Goal: Information Seeking & Learning: Get advice/opinions

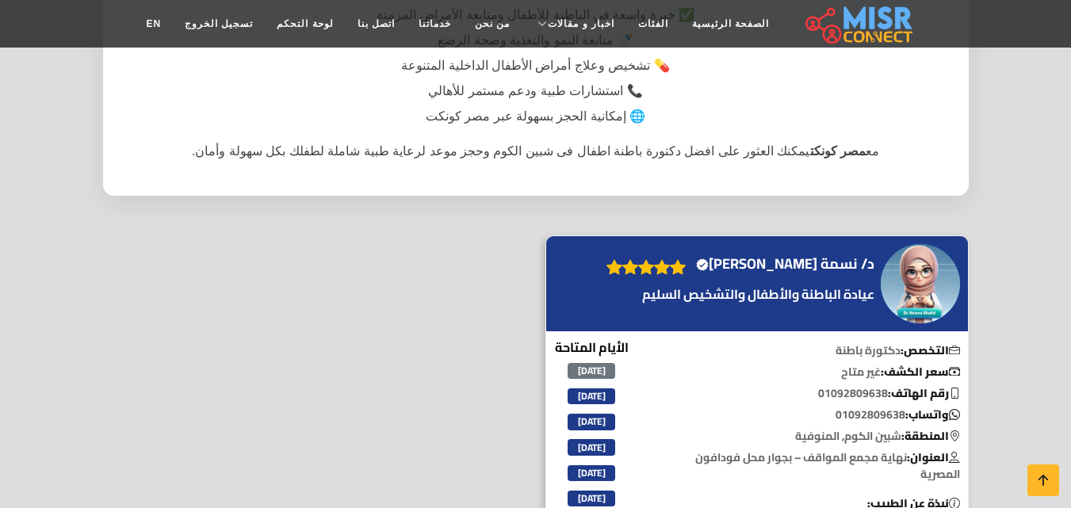
scroll to position [338, 0]
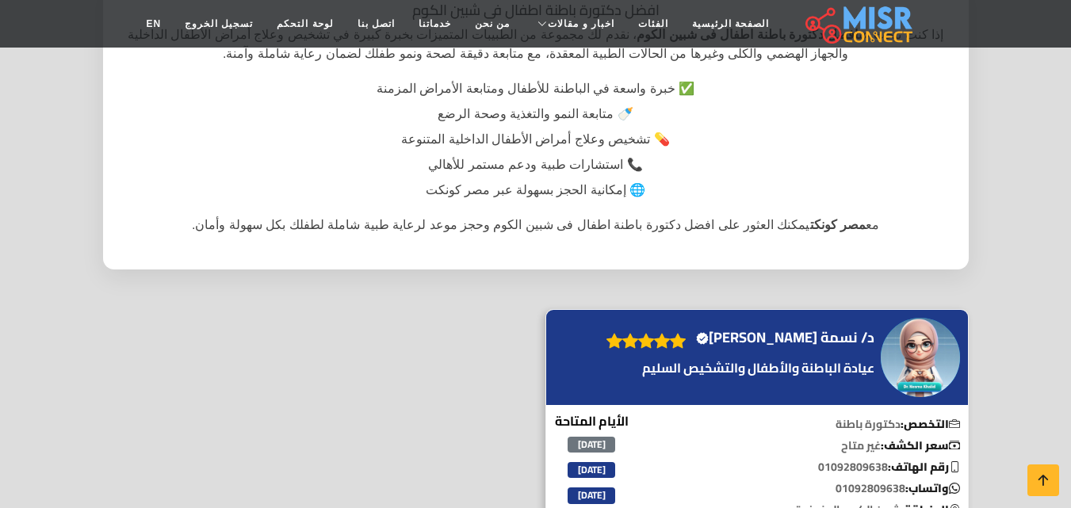
click at [772, 335] on h4 "د/ نسمة [PERSON_NAME] Verified account" at bounding box center [785, 337] width 178 height 17
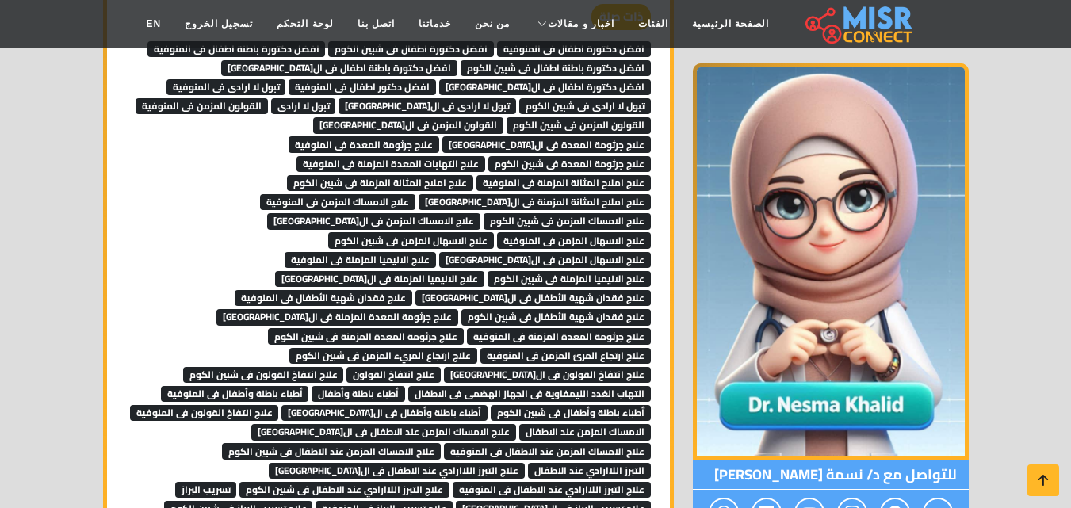
scroll to position [1448, 0]
click at [313, 500] on span "علاج تسريب البراز فى شبين الكوم" at bounding box center [238, 508] width 149 height 16
click at [480, 347] on span "علاج ارتجاع المرئ المزمن فى المنوفية" at bounding box center [565, 355] width 170 height 16
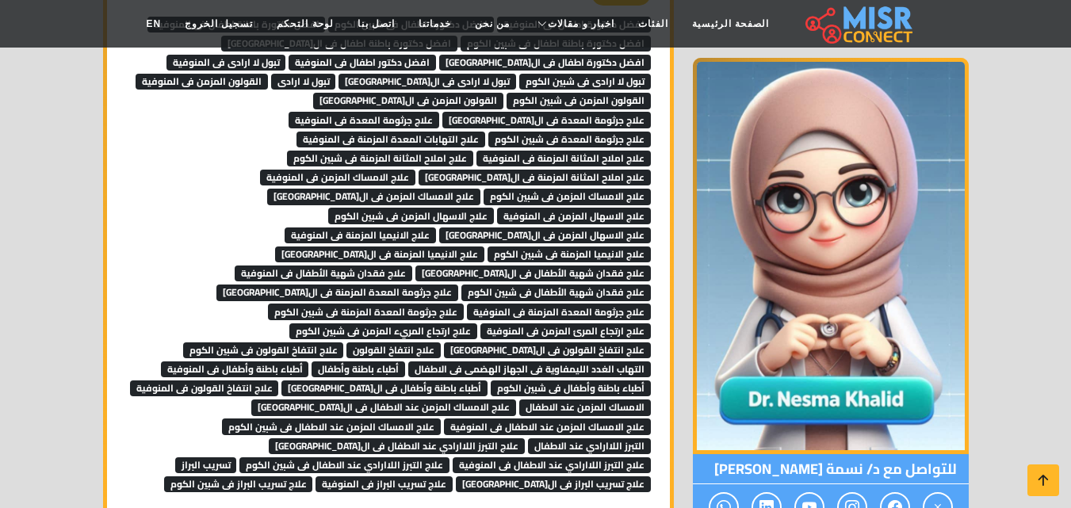
scroll to position [1477, 0]
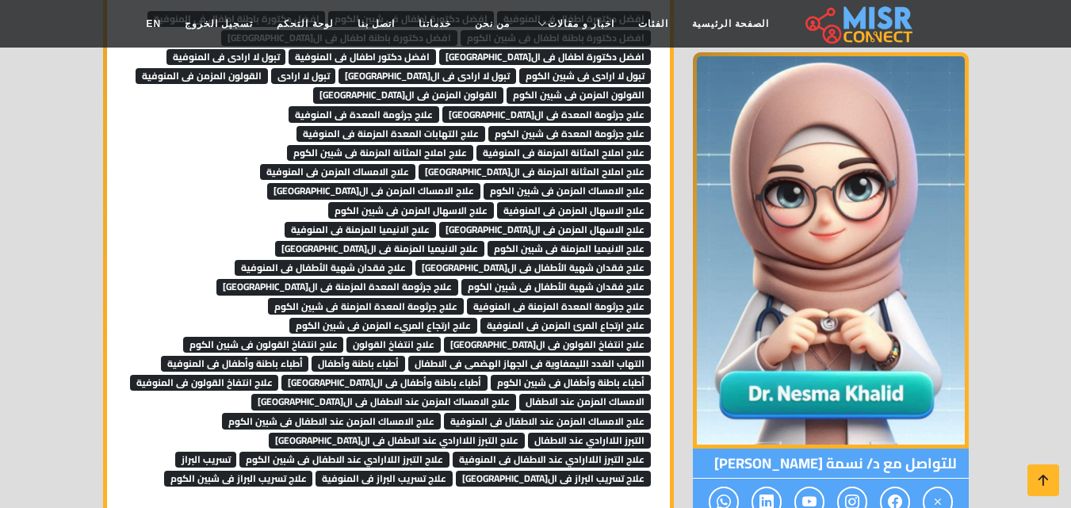
drag, startPoint x: 475, startPoint y: 208, endPoint x: 243, endPoint y: 207, distance: 231.4
click at [243, 207] on div "ذات صلة افضل دكتورة اطفال فى المنوفية افضل دكتورة اطفال فى شبين الكوم افضل دكتو…" at bounding box center [388, 230] width 525 height 513
click at [415, 260] on span "علاج فقدان شهية الأطفال فى القاهرة" at bounding box center [532, 268] width 235 height 16
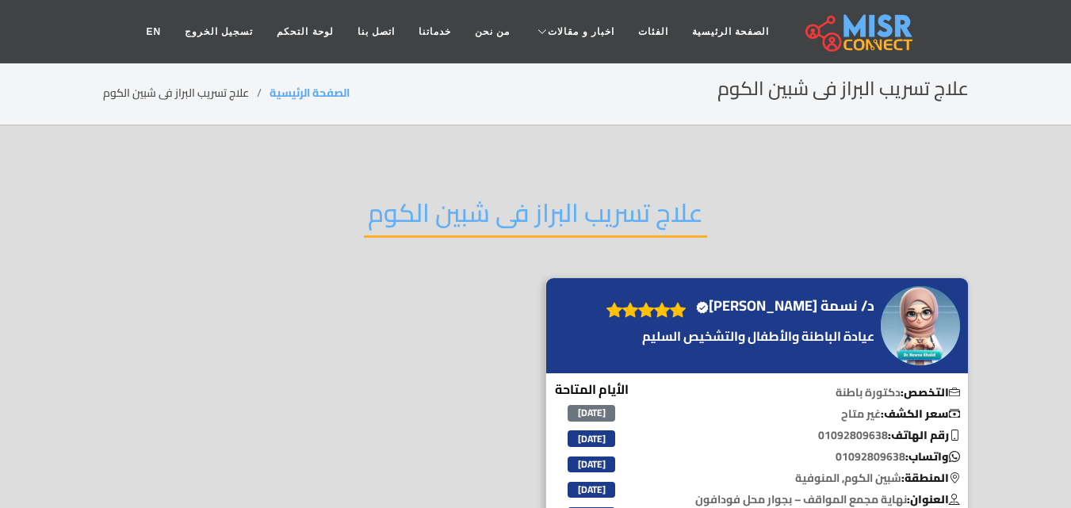
click at [602, 208] on h2 "علاج تسريب البراز فى شبين الكوم" at bounding box center [535, 217] width 343 height 40
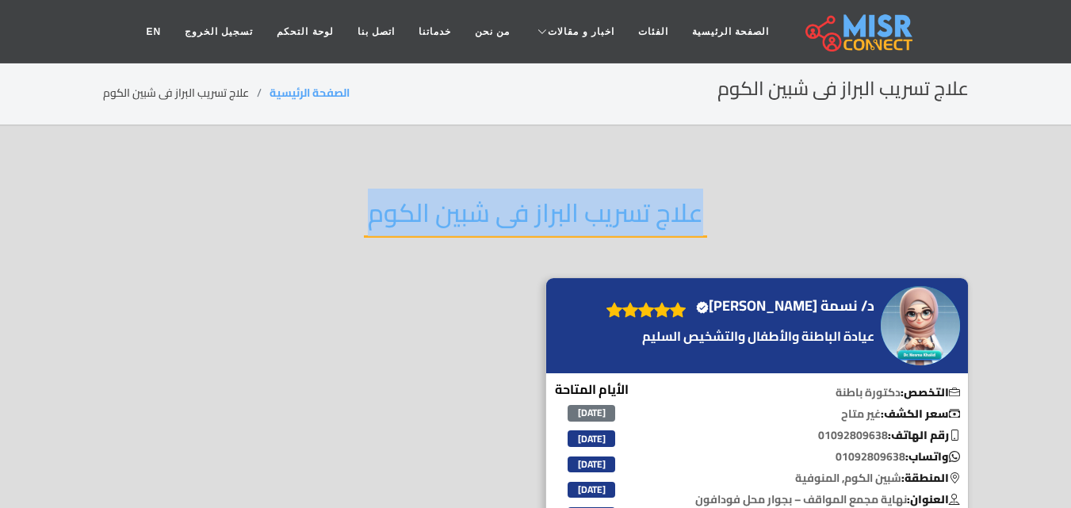
click at [602, 208] on h2 "علاج تسريب البراز فى شبين الكوم" at bounding box center [535, 217] width 343 height 40
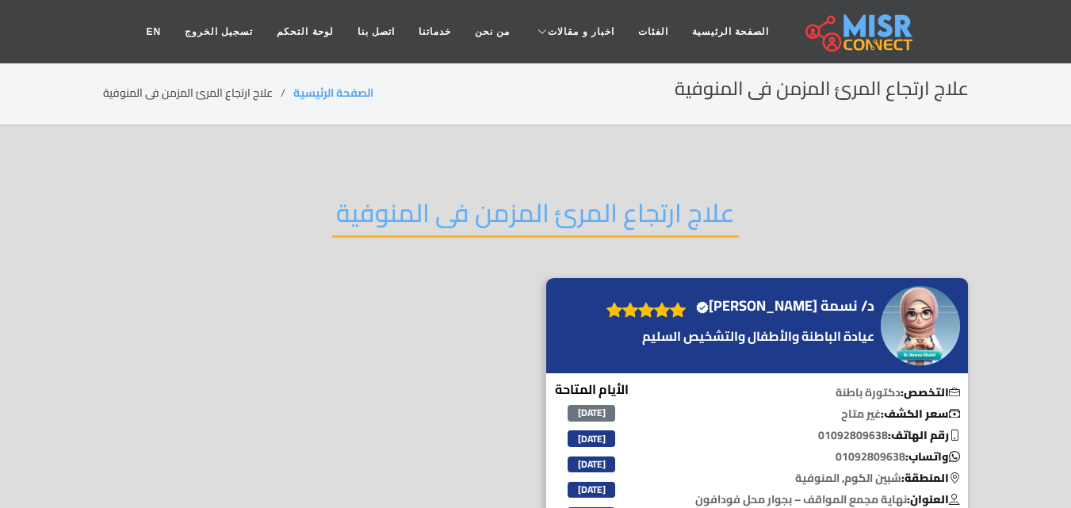
click at [446, 218] on h2 "علاج ارتجاع المرئ المزمن فى المنوفية" at bounding box center [535, 217] width 407 height 40
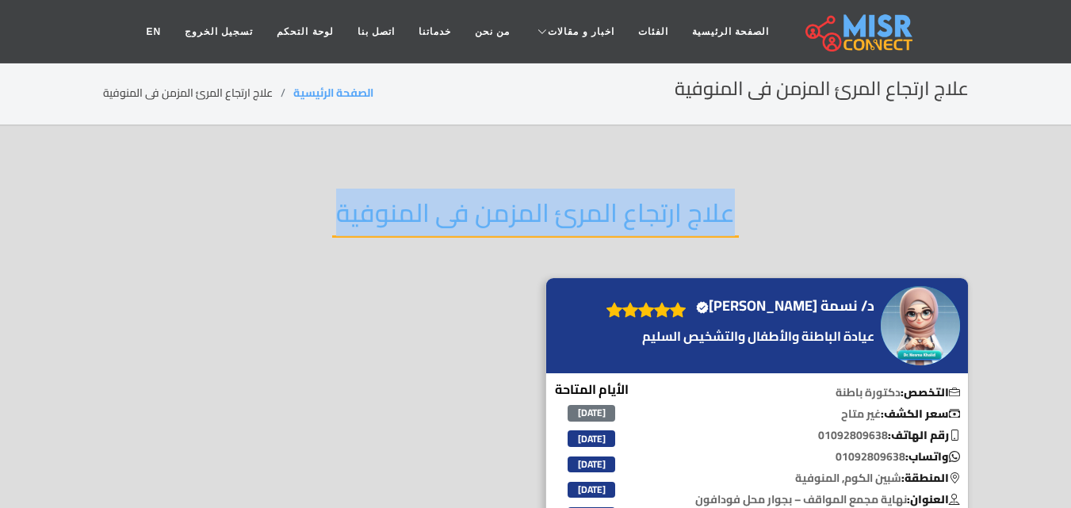
click at [446, 218] on h2 "علاج ارتجاع المرئ المزمن فى المنوفية" at bounding box center [535, 217] width 407 height 40
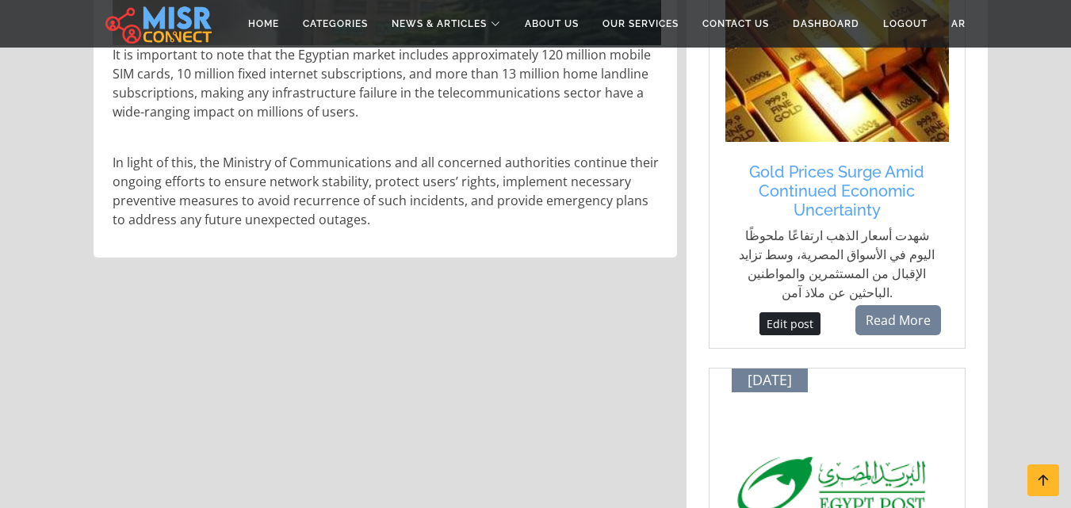
drag, startPoint x: 0, startPoint y: 0, endPoint x: 494, endPoint y: 254, distance: 555.1
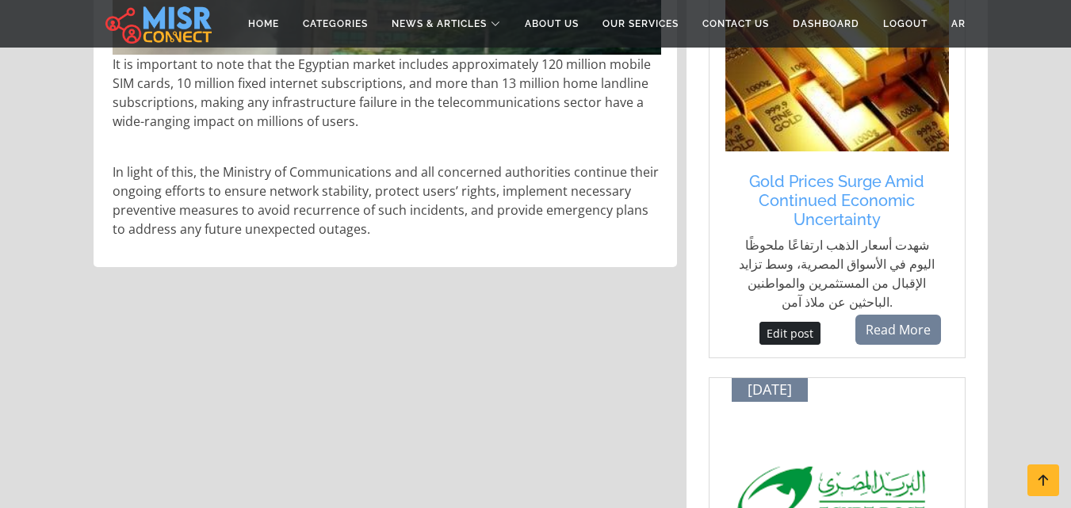
drag, startPoint x: 494, startPoint y: 254, endPoint x: 288, endPoint y: 297, distance: 209.8
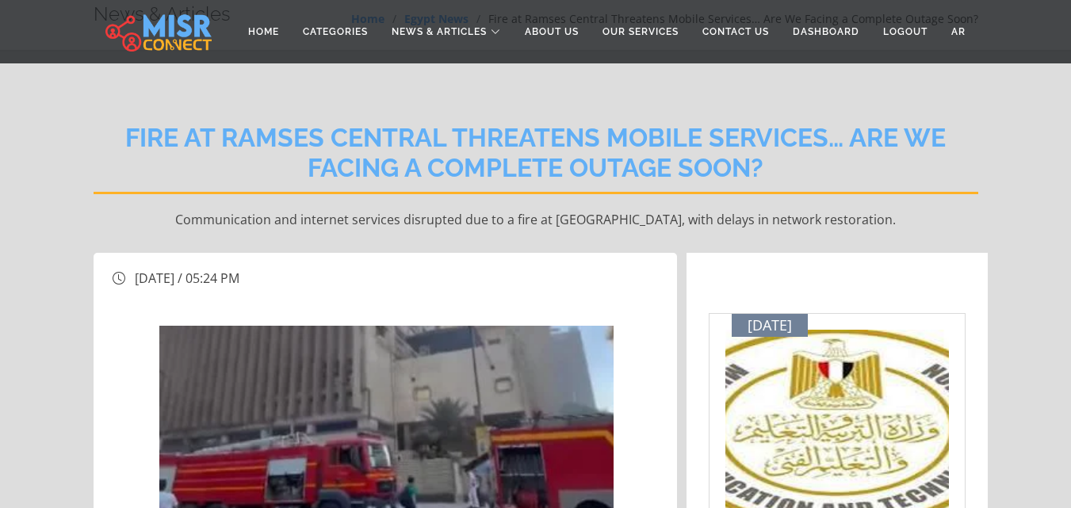
scroll to position [71, 0]
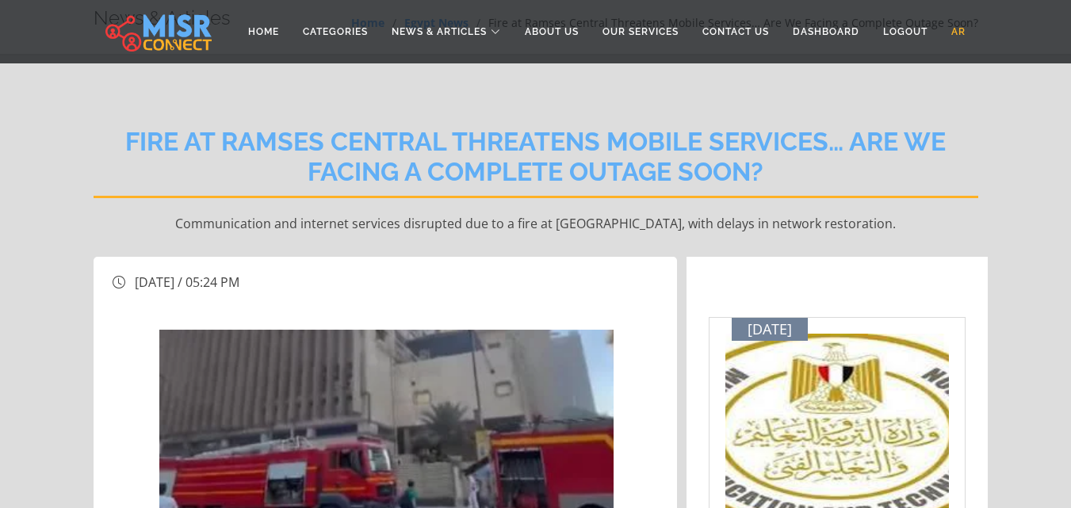
click at [967, 30] on link "AR" at bounding box center [958, 32] width 38 height 30
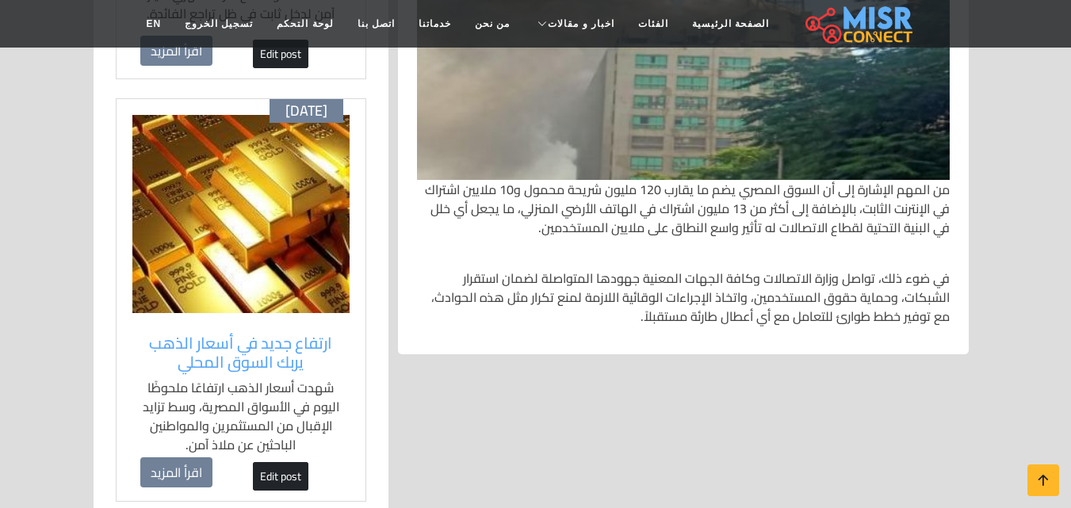
scroll to position [1119, 0]
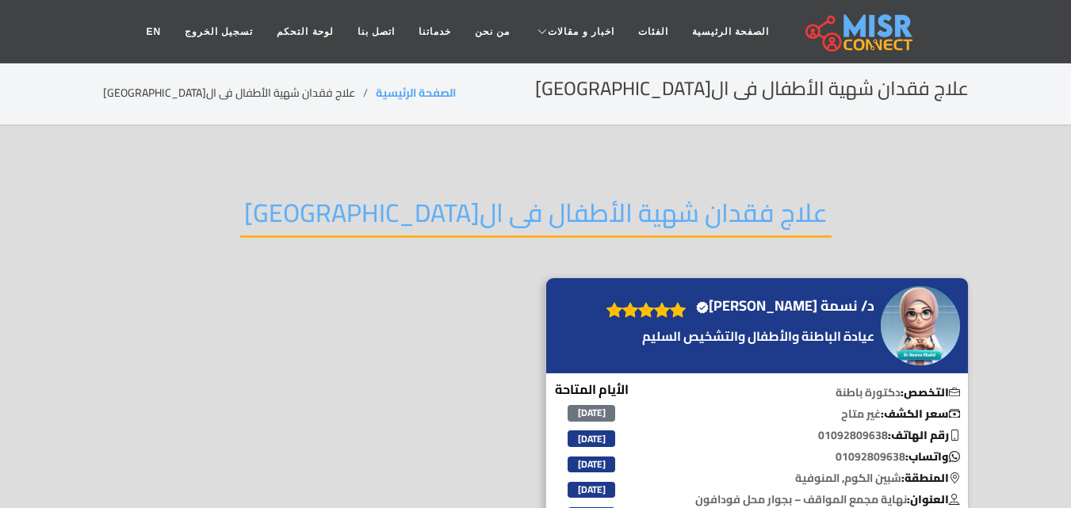
click at [521, 234] on h2 "علاج فقدان شهية الأطفال فى ال[GEOGRAPHIC_DATA]" at bounding box center [535, 217] width 591 height 40
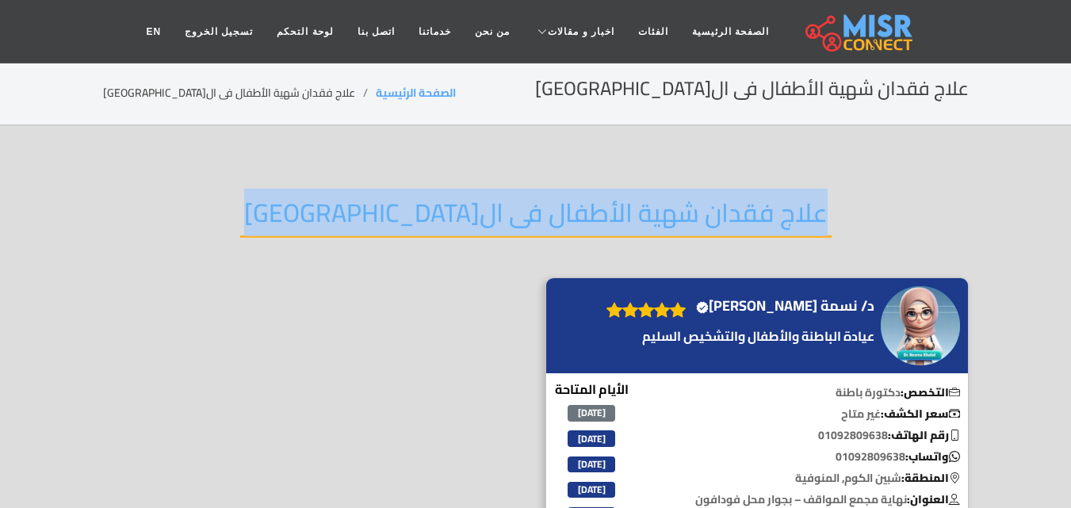
click at [521, 234] on h2 "علاج فقدان شهية الأطفال فى ال[GEOGRAPHIC_DATA]" at bounding box center [535, 217] width 591 height 40
